Goal: Transaction & Acquisition: Purchase product/service

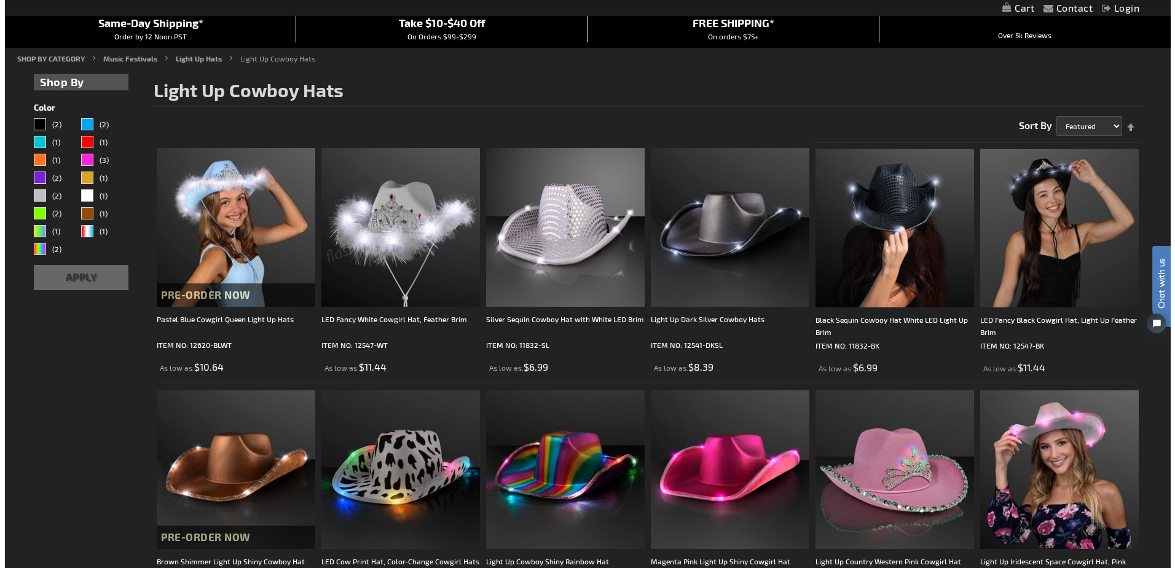
scroll to position [123, 0]
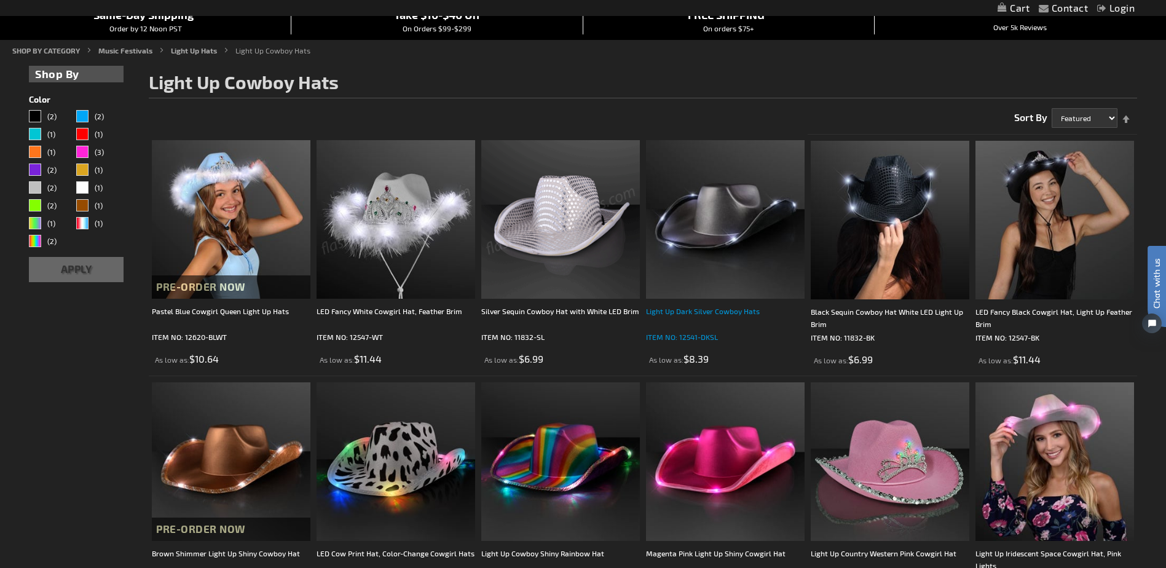
click at [686, 313] on div "Light Up Dark Silver Cowboy Hats" at bounding box center [725, 317] width 159 height 25
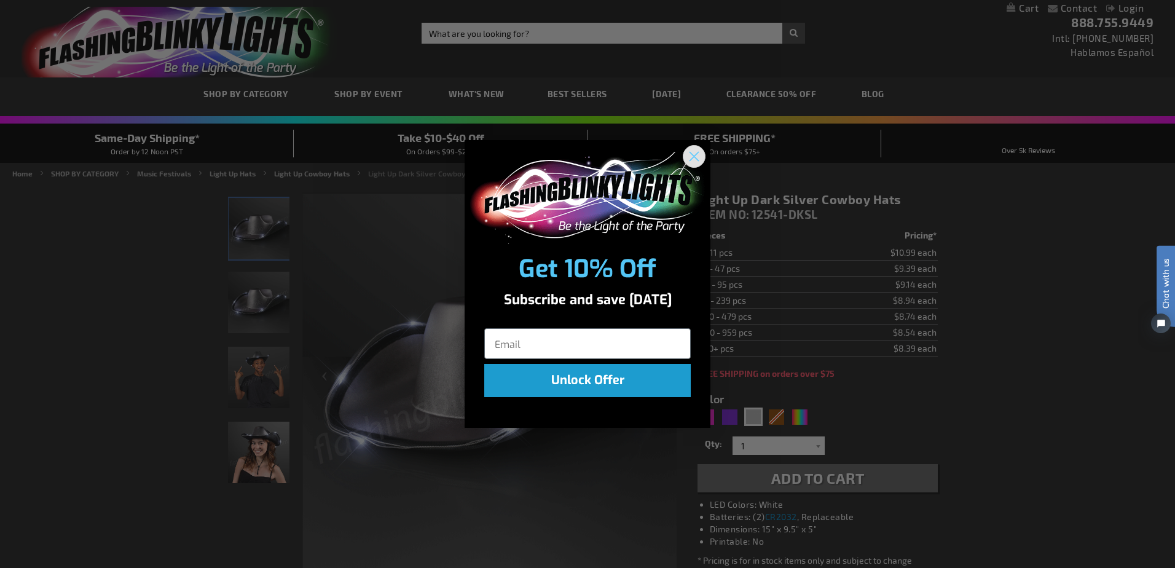
click at [689, 144] on div "POPUP Form" at bounding box center [588, 195] width 246 height 111
click at [689, 146] on icon "Close dialog" at bounding box center [695, 157] width 22 height 22
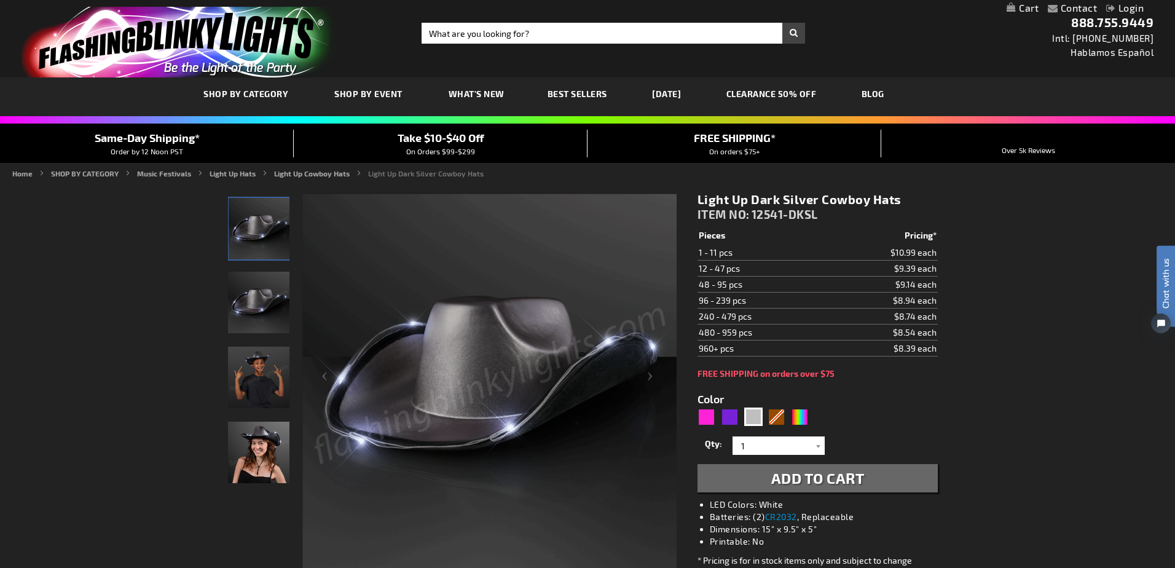
click at [696, 160] on div "Close dialog Get 10% Off Subscribe and save today Unlock Offer Submit" at bounding box center [588, 315] width 246 height 313
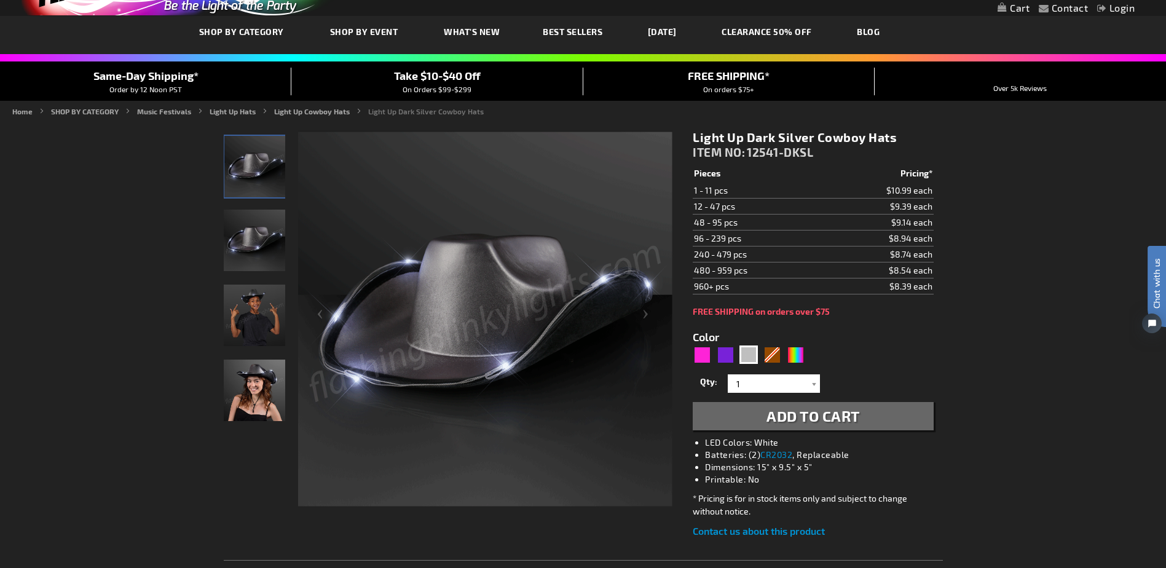
scroll to position [61, 0]
